Goal: Task Accomplishment & Management: Manage account settings

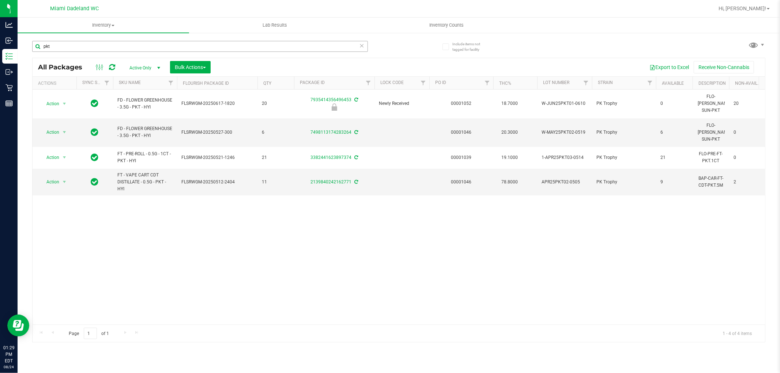
click at [67, 46] on input "pkt" at bounding box center [200, 46] width 336 height 11
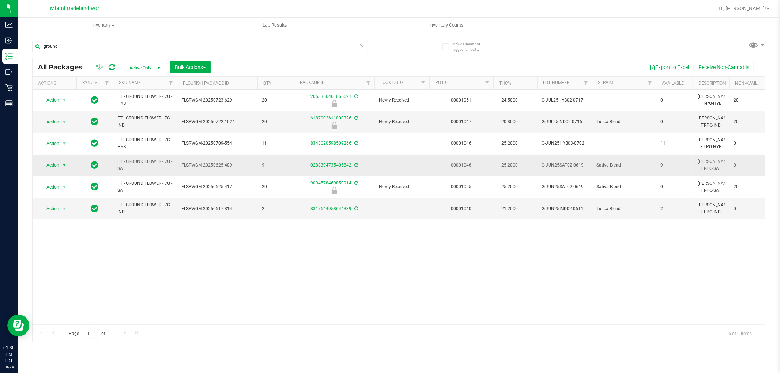
type input "ground"
click at [47, 167] on span "Action" at bounding box center [50, 165] width 20 height 10
click at [79, 243] on li "Package audit log" at bounding box center [68, 243] width 57 height 11
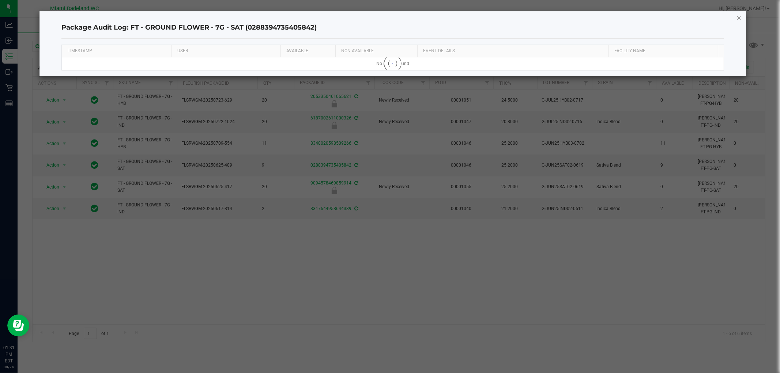
click at [738, 16] on icon "button" at bounding box center [738, 17] width 5 height 9
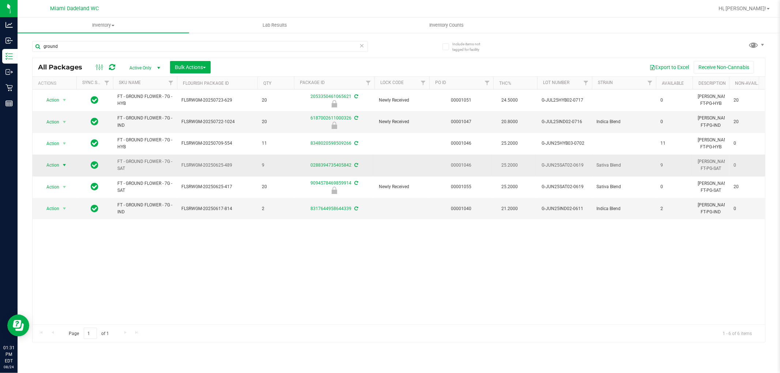
click at [55, 167] on span "Action" at bounding box center [50, 165] width 20 height 10
click at [68, 178] on li "Adjust qty" at bounding box center [68, 177] width 57 height 11
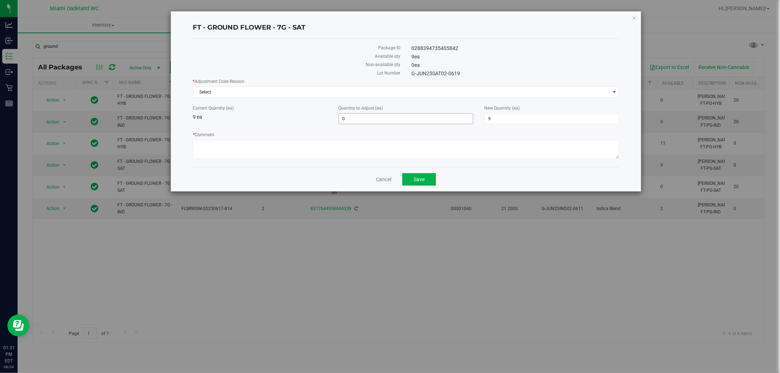
click at [373, 115] on span "0 0" at bounding box center [405, 118] width 135 height 11
type input "-4"
type input "5"
click at [253, 92] on span "Select" at bounding box center [401, 92] width 417 height 10
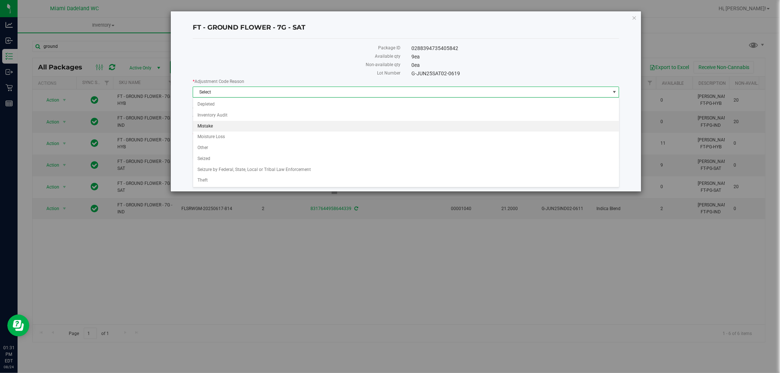
click at [249, 124] on li "Mistake" at bounding box center [406, 126] width 426 height 11
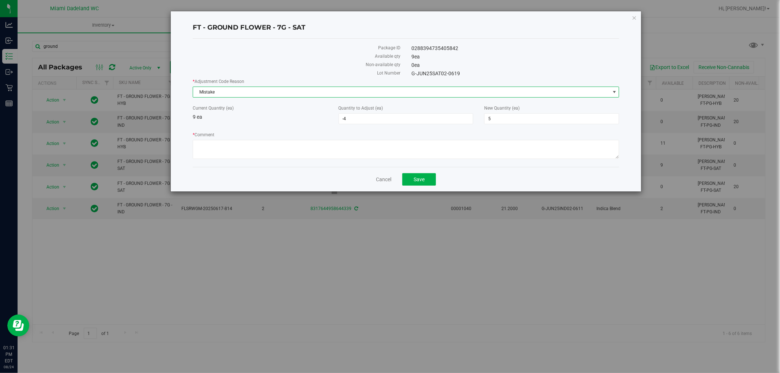
click at [268, 126] on div "* Adjustment Code Reason Mistake Select Depleted Inventory Audit Mistake Moistu…" at bounding box center [406, 119] width 427 height 83
click at [257, 151] on textarea "* Comment" at bounding box center [406, 149] width 427 height 19
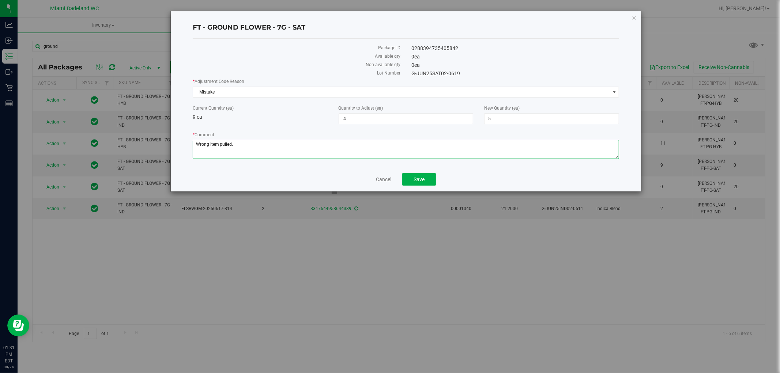
type textarea "Wrong item pulled."
click at [283, 175] on div "Cancel Save" at bounding box center [406, 179] width 427 height 24
click at [421, 181] on span "Save" at bounding box center [418, 180] width 11 height 6
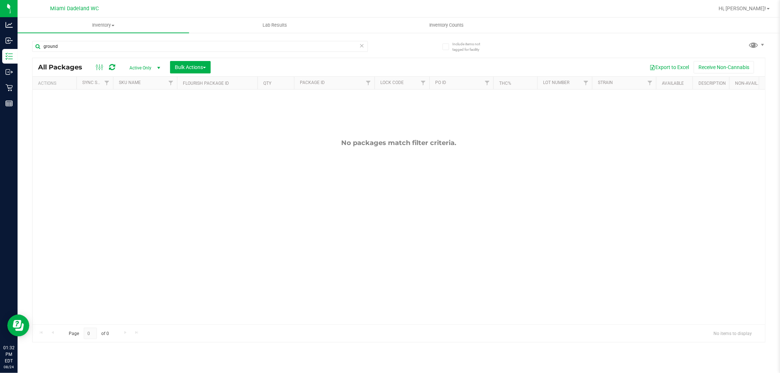
click at [361, 48] on icon at bounding box center [361, 45] width 5 height 9
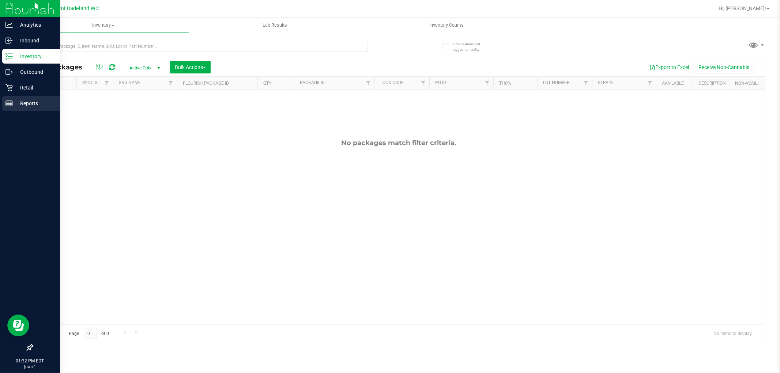
click at [28, 100] on p "Reports" at bounding box center [35, 103] width 44 height 9
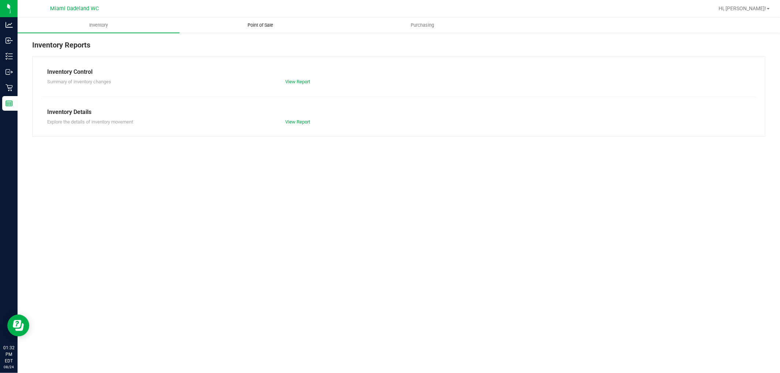
click at [264, 23] on span "Point of Sale" at bounding box center [260, 25] width 45 height 7
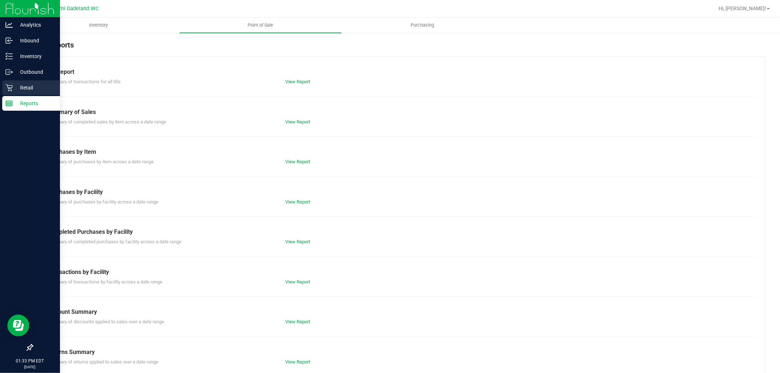
click at [19, 86] on p "Retail" at bounding box center [35, 87] width 44 height 9
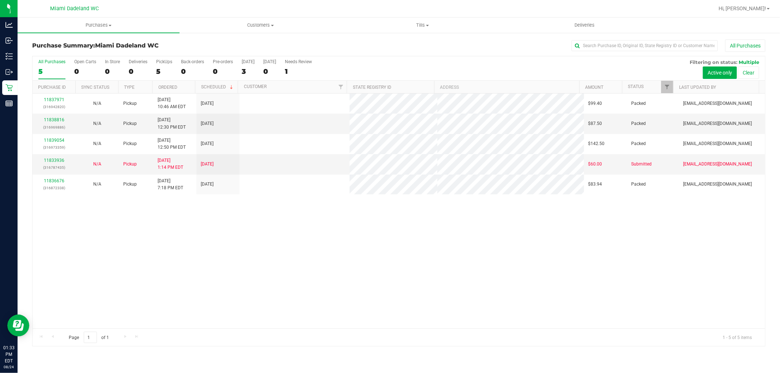
click at [344, 275] on div "11837971 (316942820) N/A Pickup 8/24/2025 10:46 AM EDT 8/24/2025 $99.40 Packed …" at bounding box center [399, 211] width 732 height 235
